Goal: Task Accomplishment & Management: Use online tool/utility

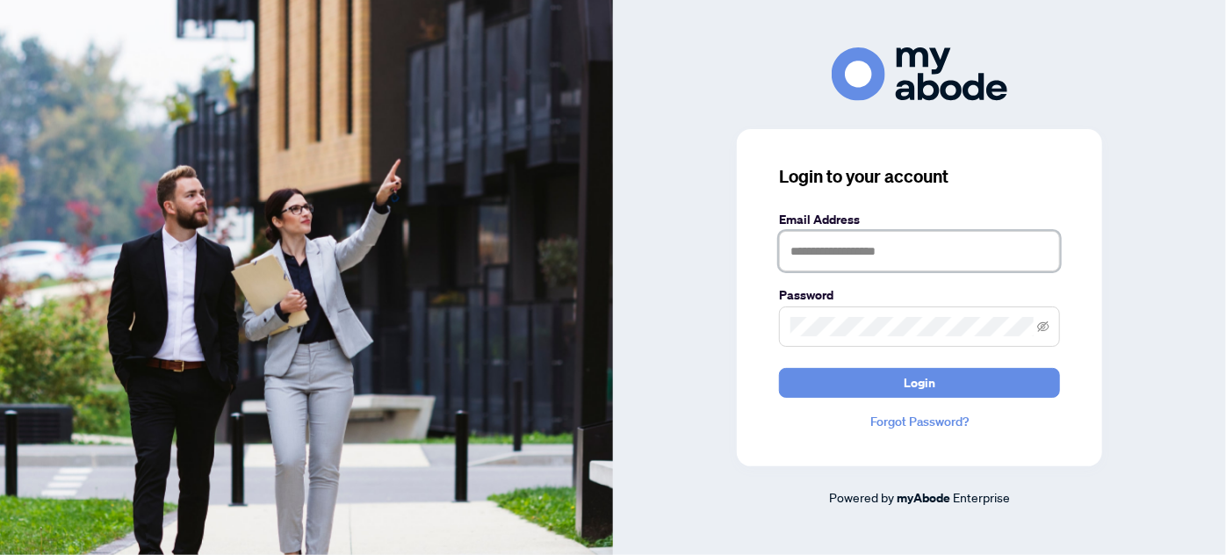
type input "**********"
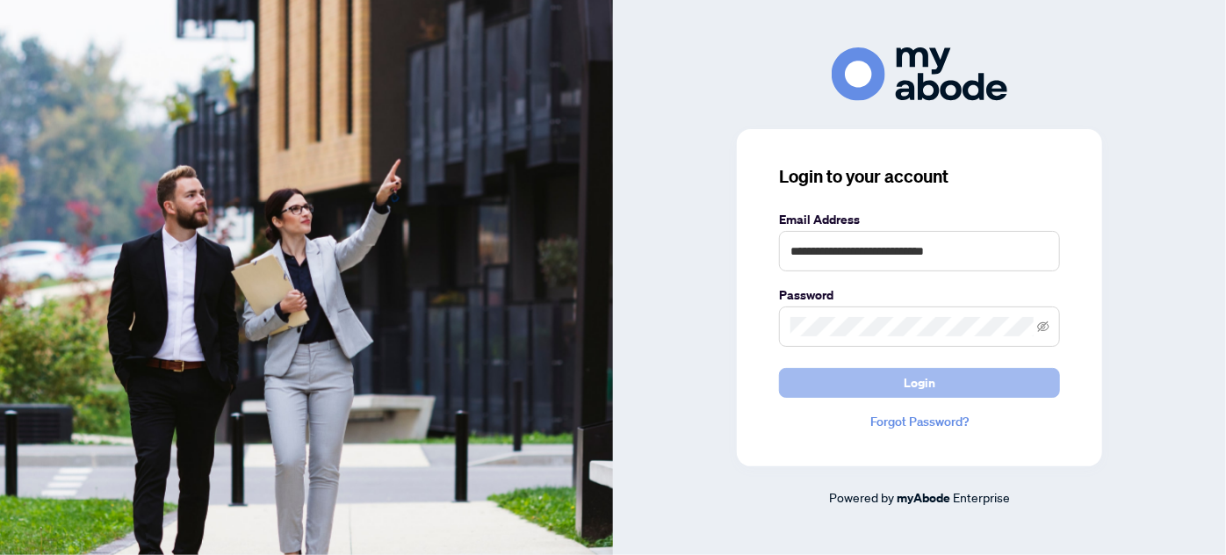
click at [792, 380] on button "Login" at bounding box center [919, 383] width 281 height 30
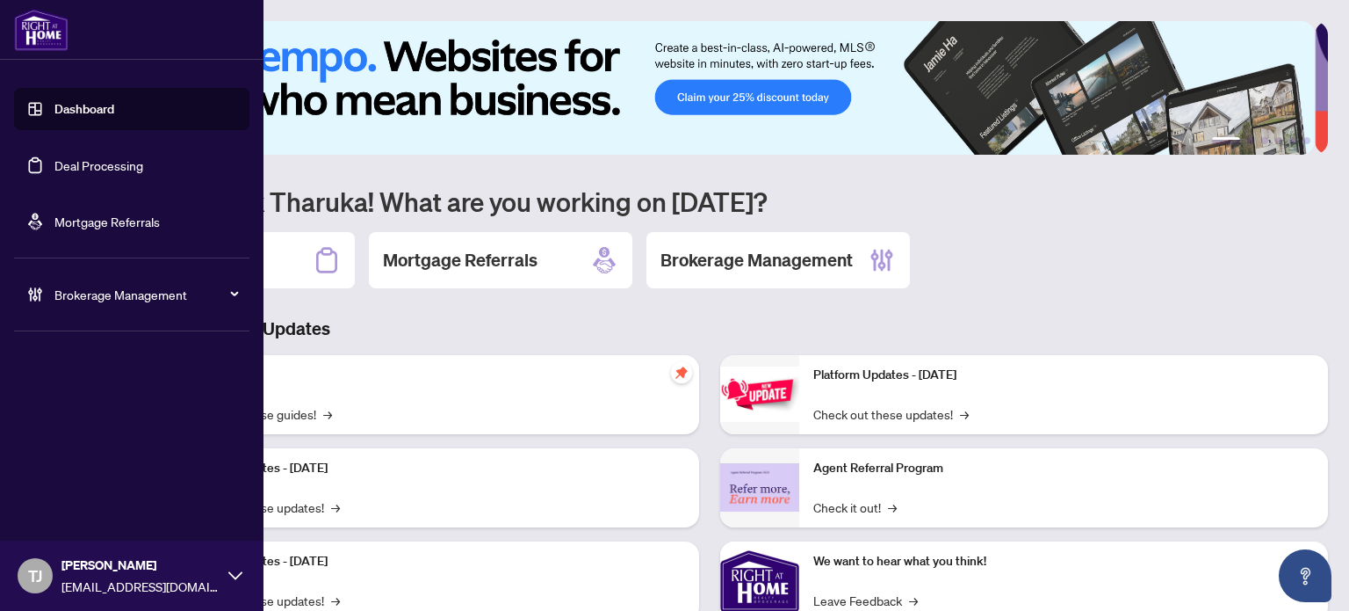
click at [86, 157] on link "Deal Processing" at bounding box center [98, 165] width 89 height 16
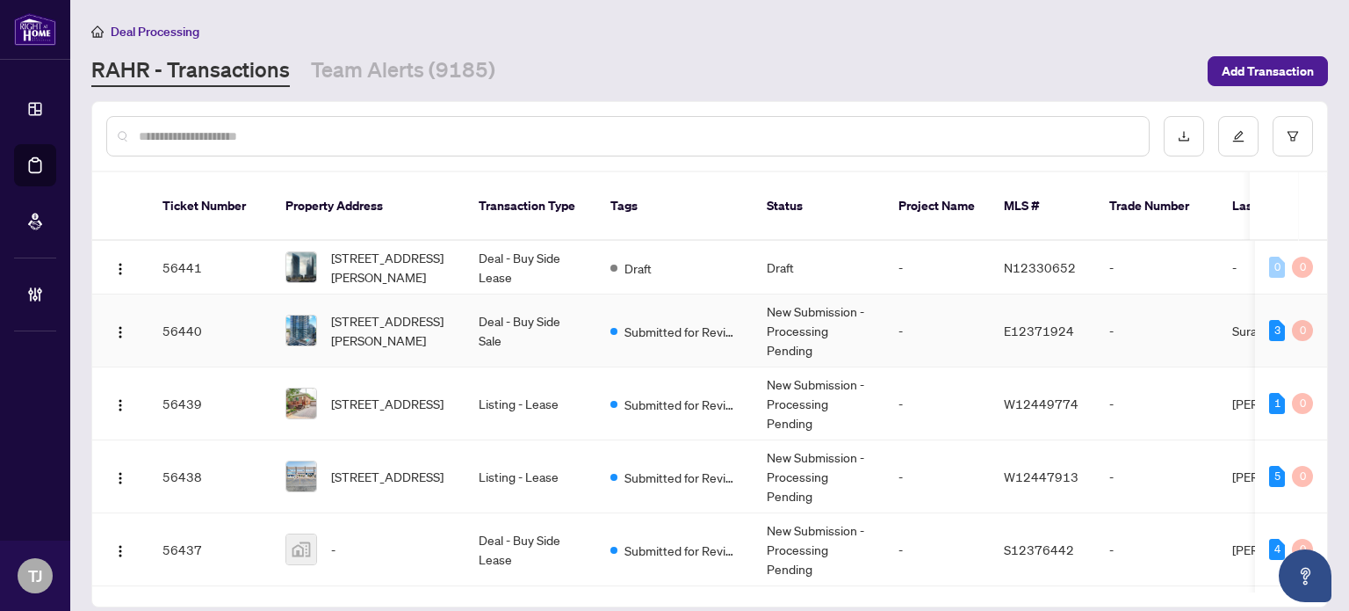
click at [520, 307] on td "Deal - Buy Side Sale" at bounding box center [531, 330] width 132 height 73
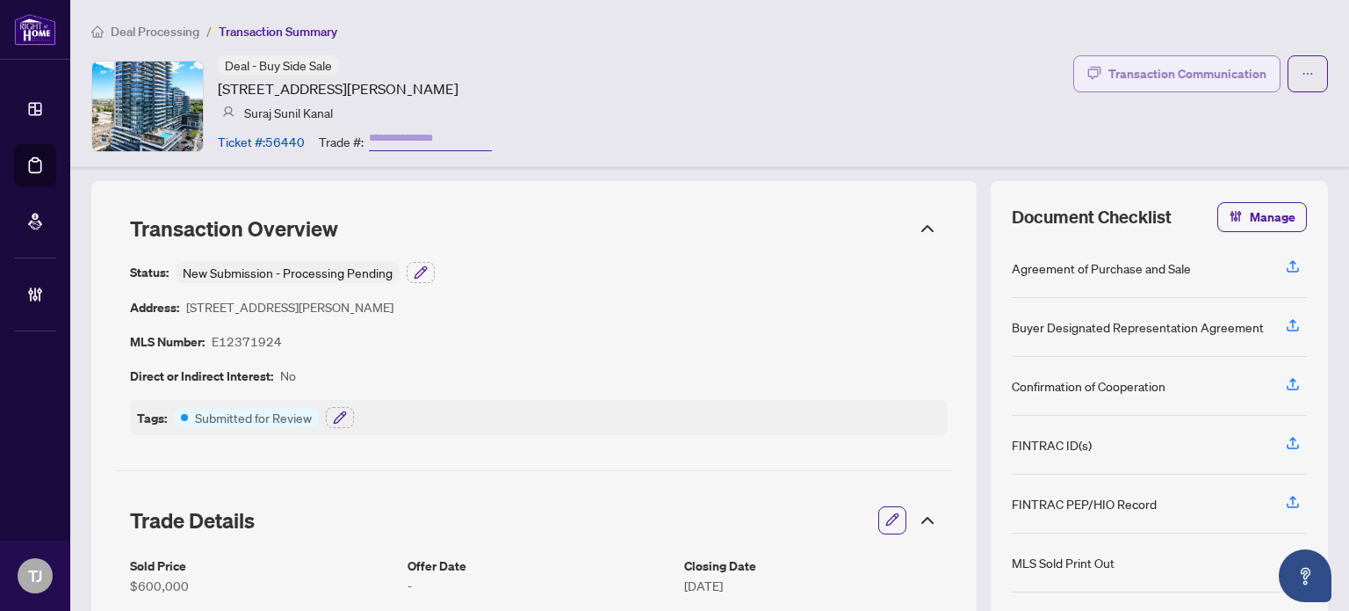
click at [1166, 85] on div "Transaction Communication" at bounding box center [1188, 74] width 158 height 28
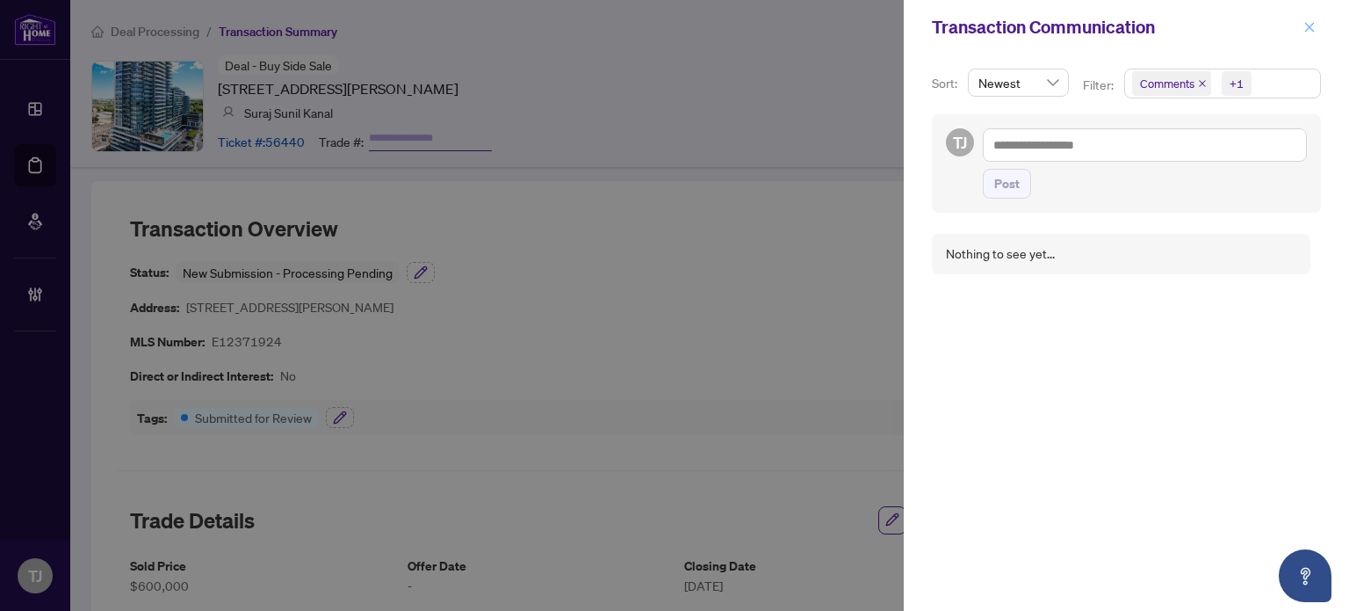
click at [1312, 24] on icon "close" at bounding box center [1310, 27] width 12 height 12
